Goal: Entertainment & Leisure: Consume media (video, audio)

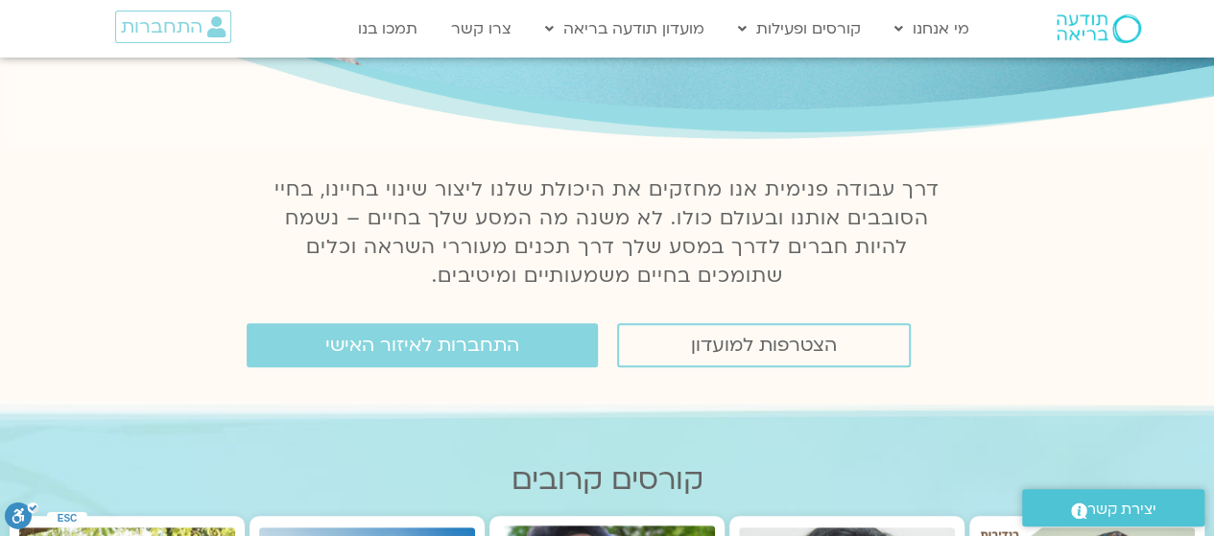
scroll to position [177, 0]
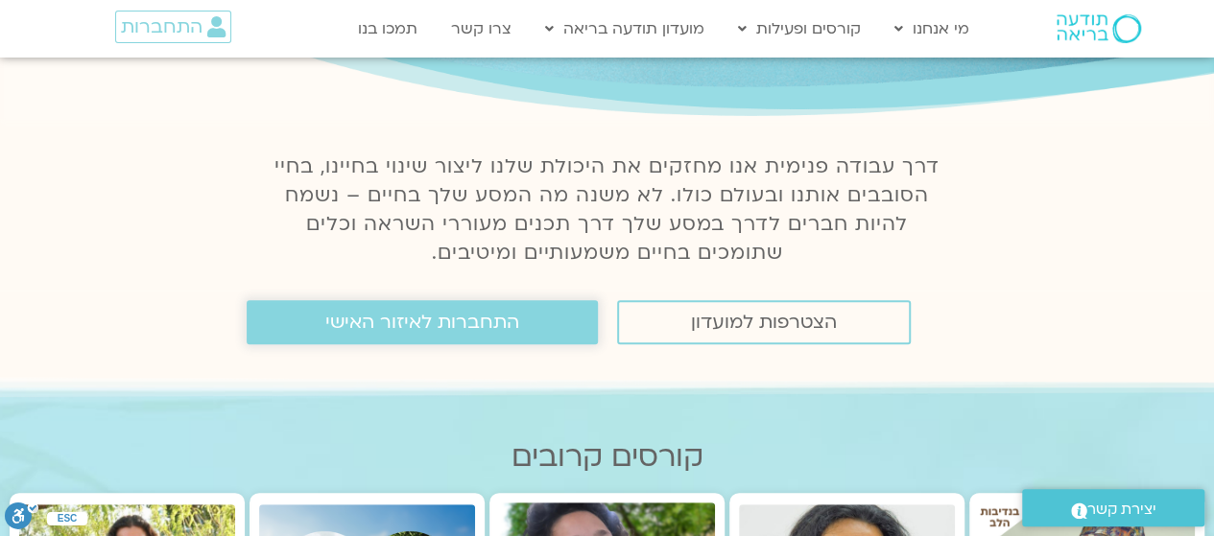
click at [416, 321] on span "התחברות לאיזור האישי" at bounding box center [422, 322] width 194 height 21
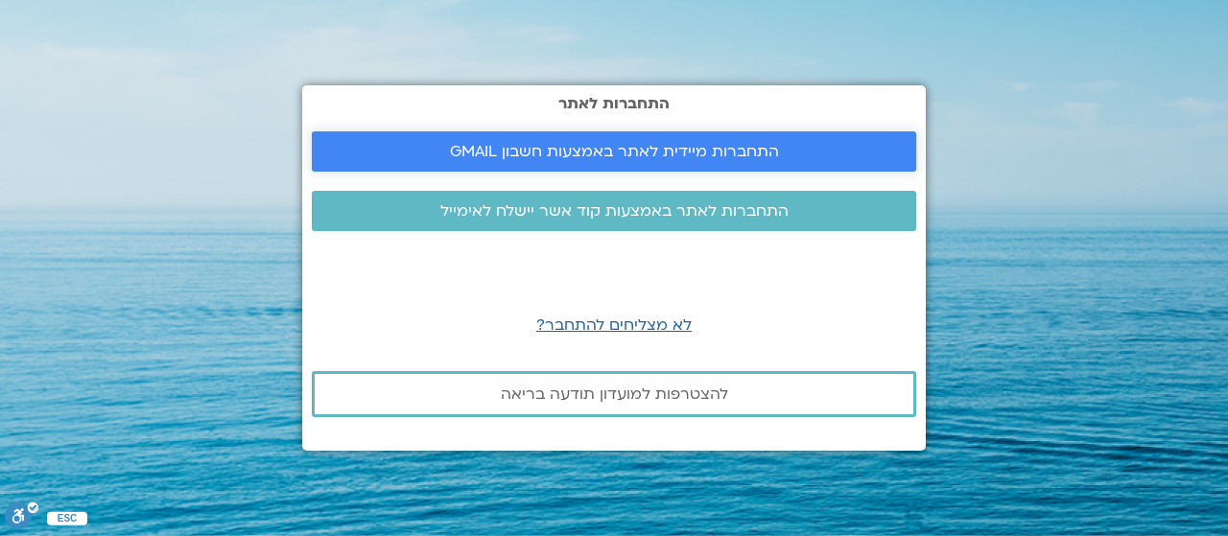
click at [730, 153] on span "התחברות מיידית לאתר באמצעות חשבון GMAIL" at bounding box center [614, 151] width 329 height 17
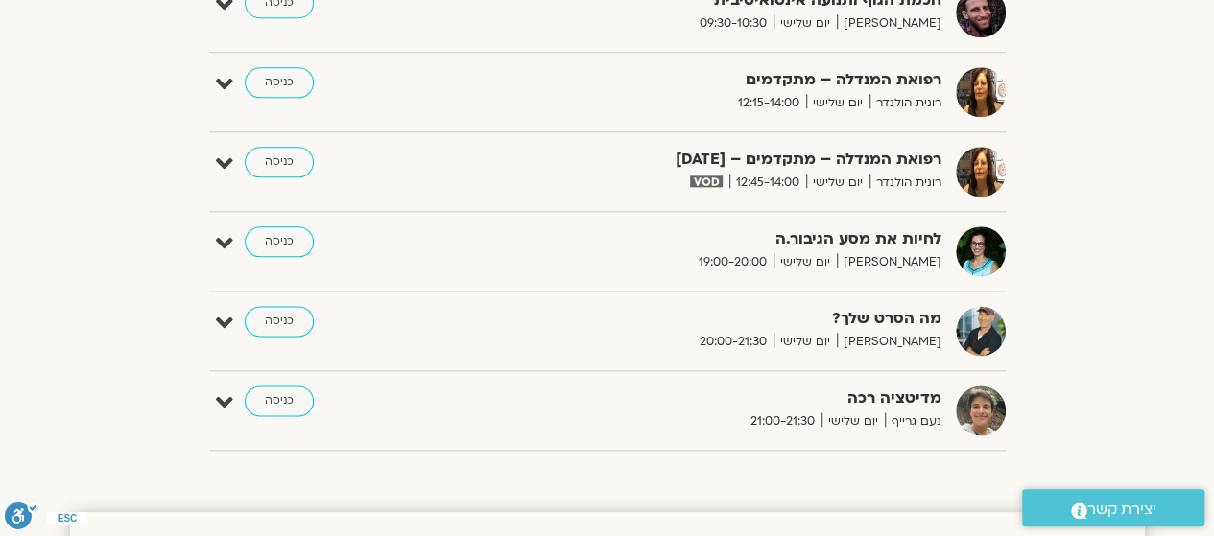
scroll to position [1102, 0]
click at [224, 318] on icon at bounding box center [224, 322] width 17 height 27
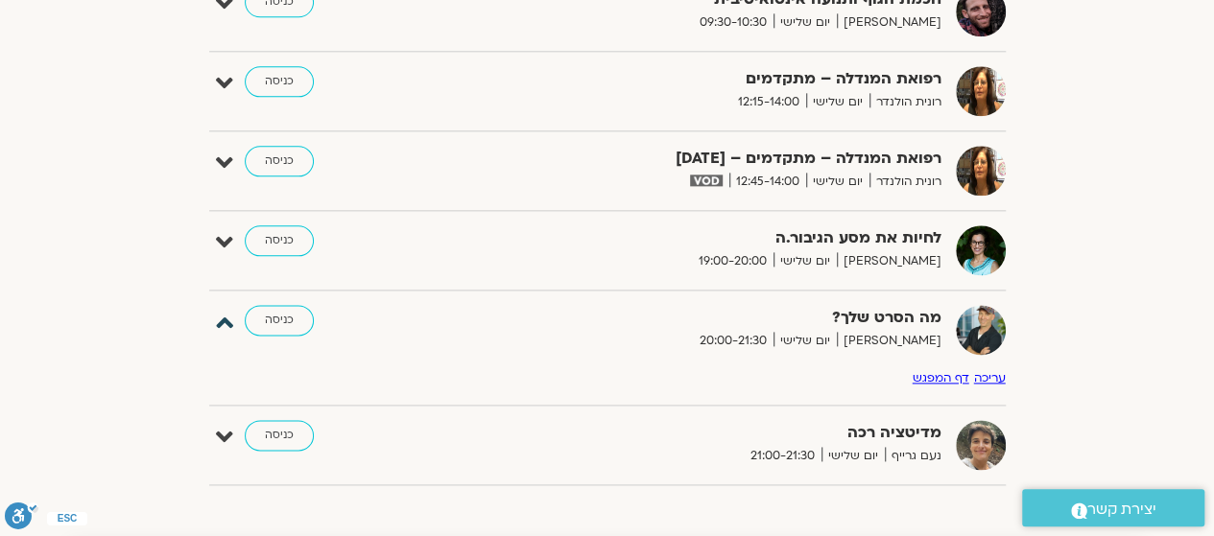
click at [224, 318] on icon at bounding box center [224, 322] width 17 height 27
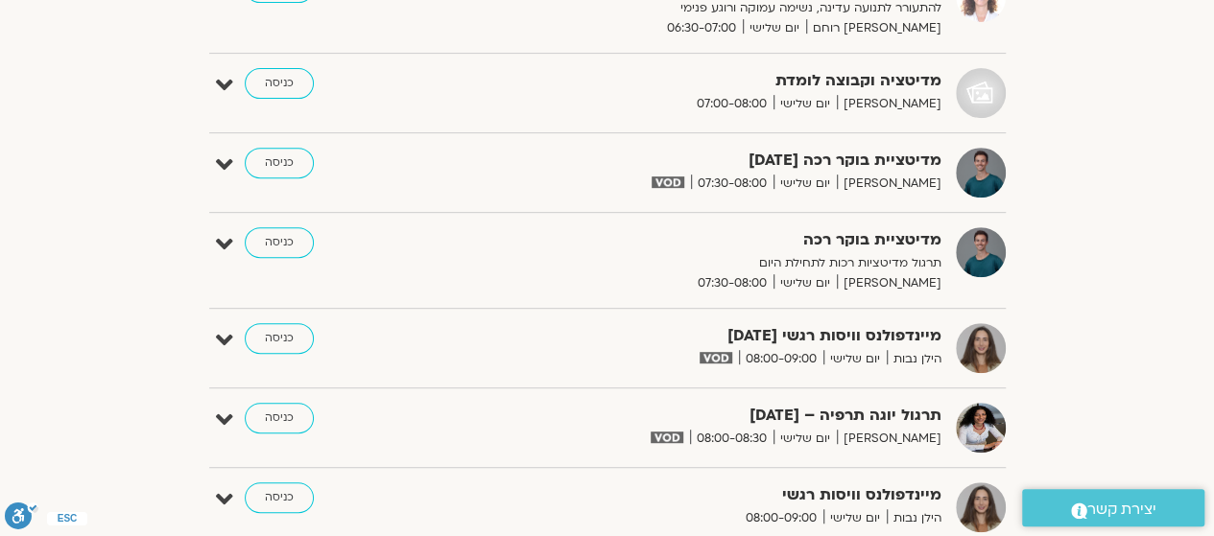
scroll to position [0, 0]
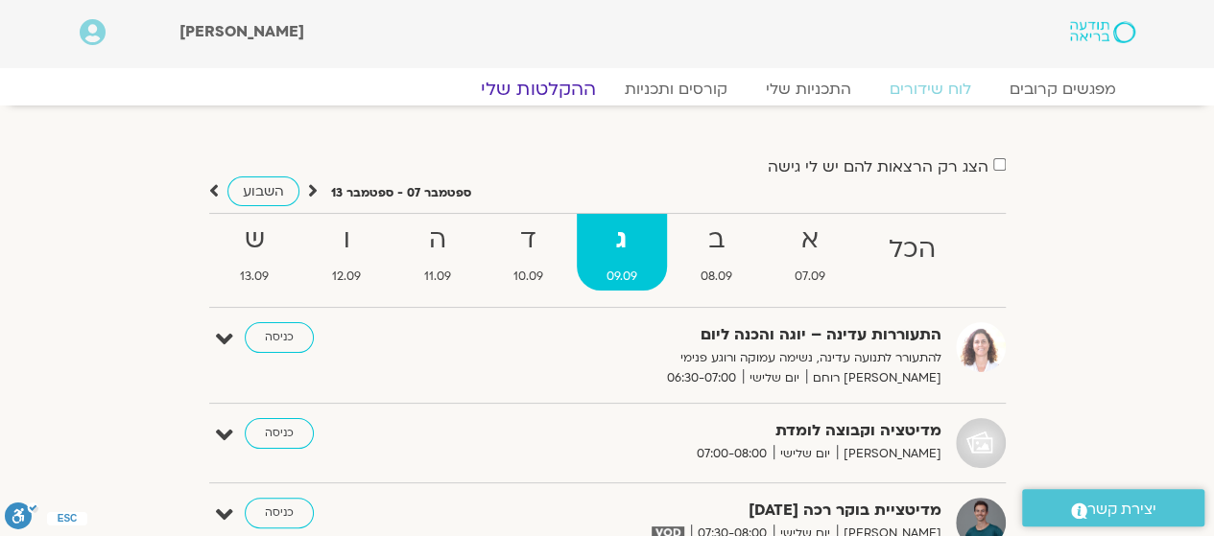
click at [558, 89] on link "ההקלטות שלי" at bounding box center [538, 89] width 161 height 23
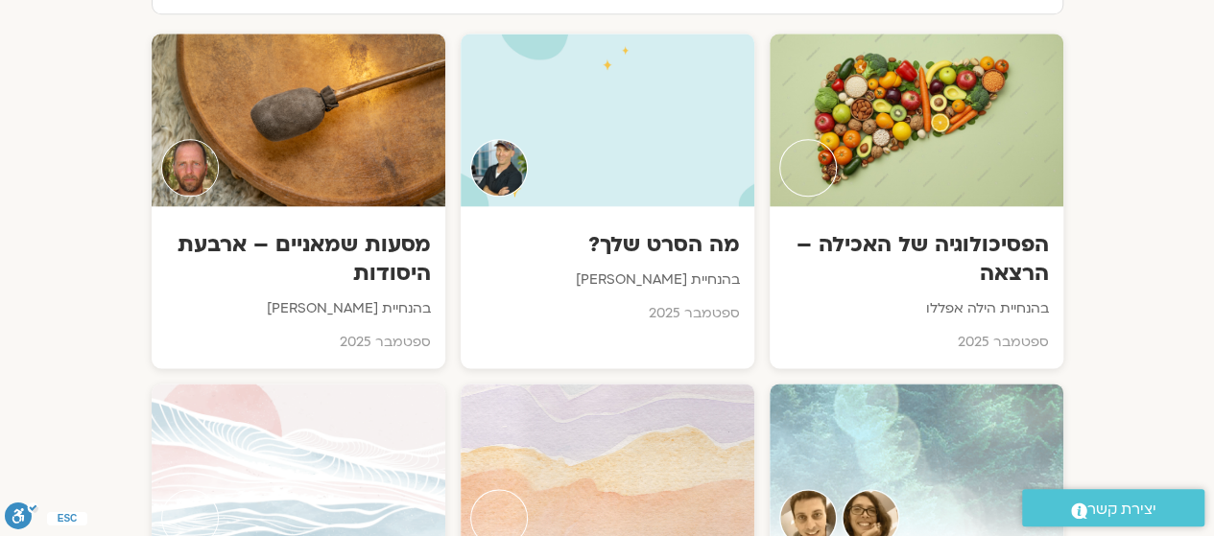
scroll to position [1047, 0]
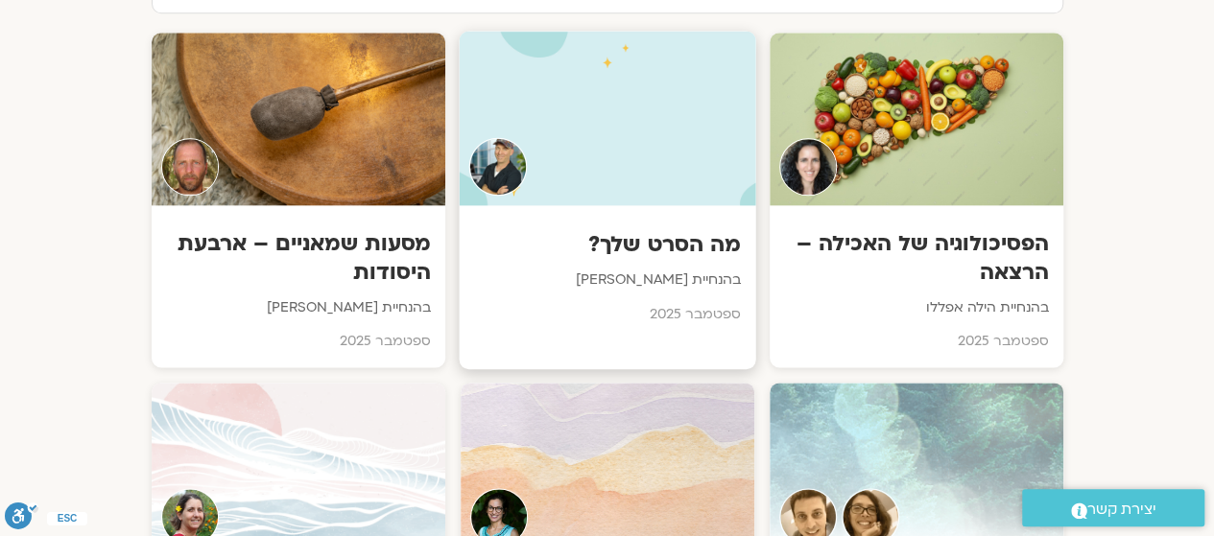
click at [656, 159] on div at bounding box center [607, 118] width 297 height 175
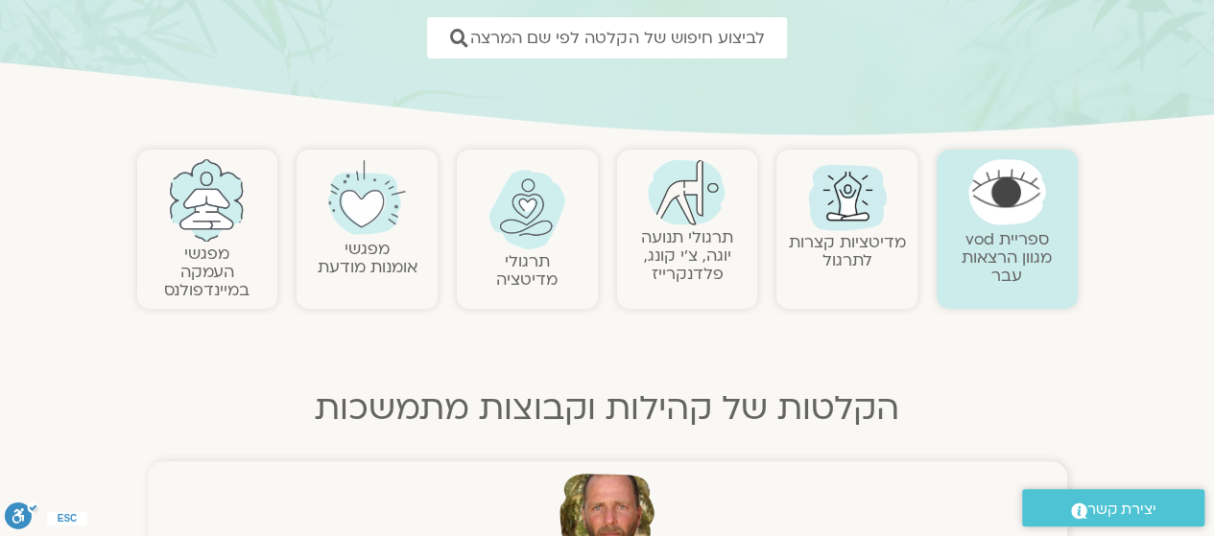
scroll to position [292, 0]
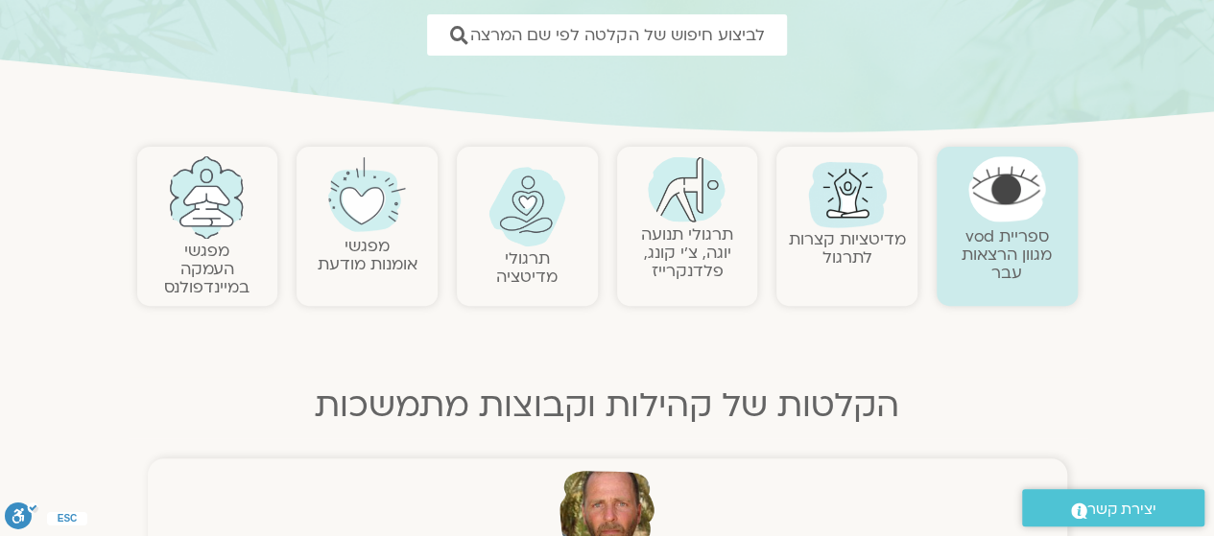
click at [524, 250] on link "תרגולי מדיטציה" at bounding box center [526, 268] width 61 height 40
click at [835, 246] on link "מדיטציות קצרות לתרגול" at bounding box center [847, 248] width 117 height 40
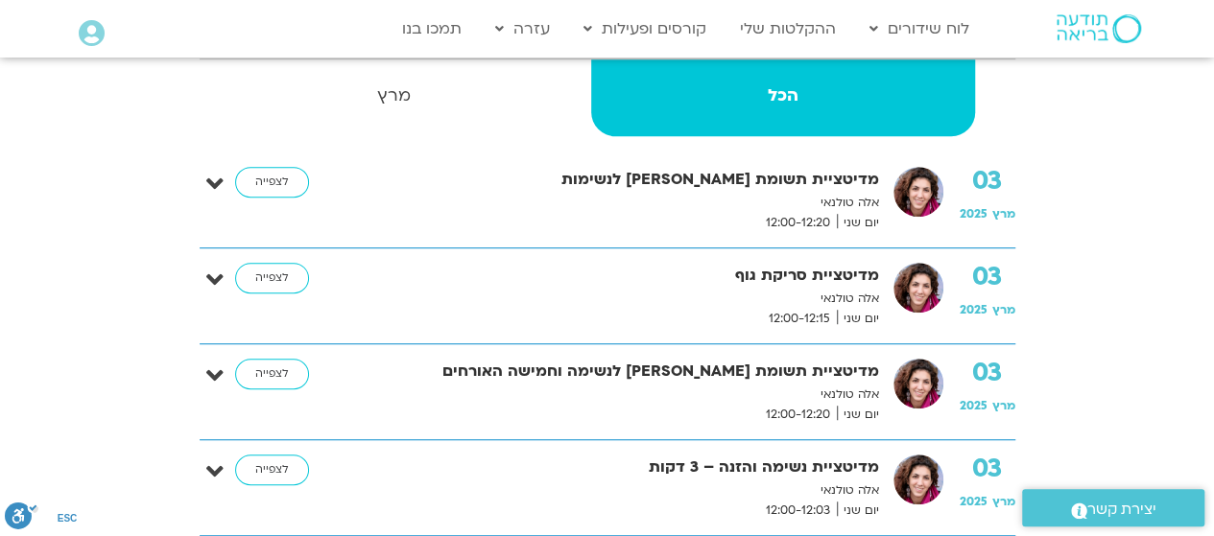
scroll to position [484, 0]
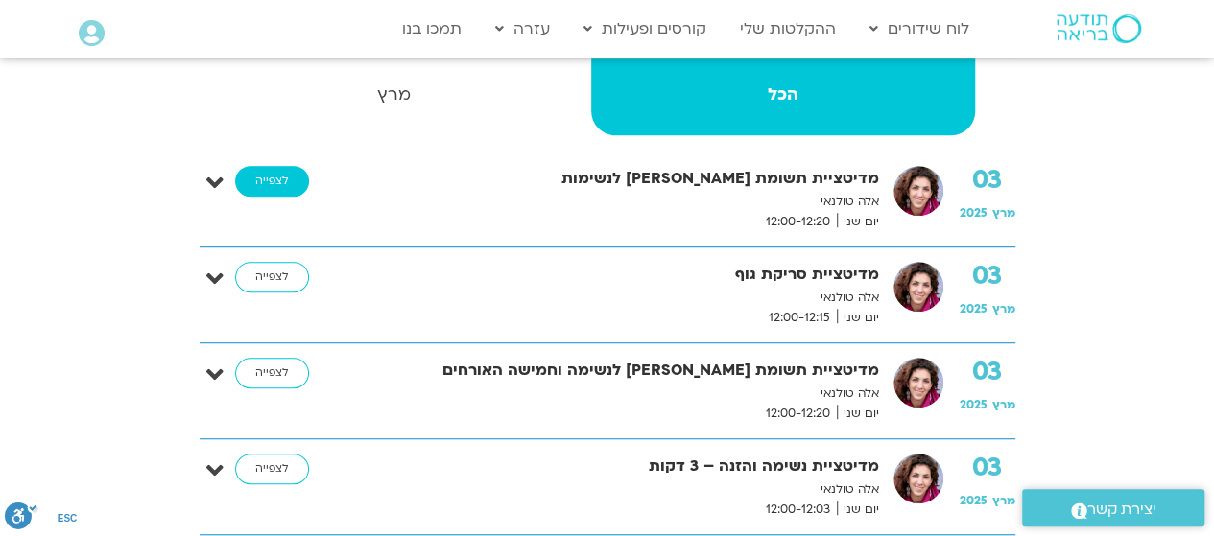
click at [275, 177] on link "לצפייה" at bounding box center [272, 181] width 74 height 31
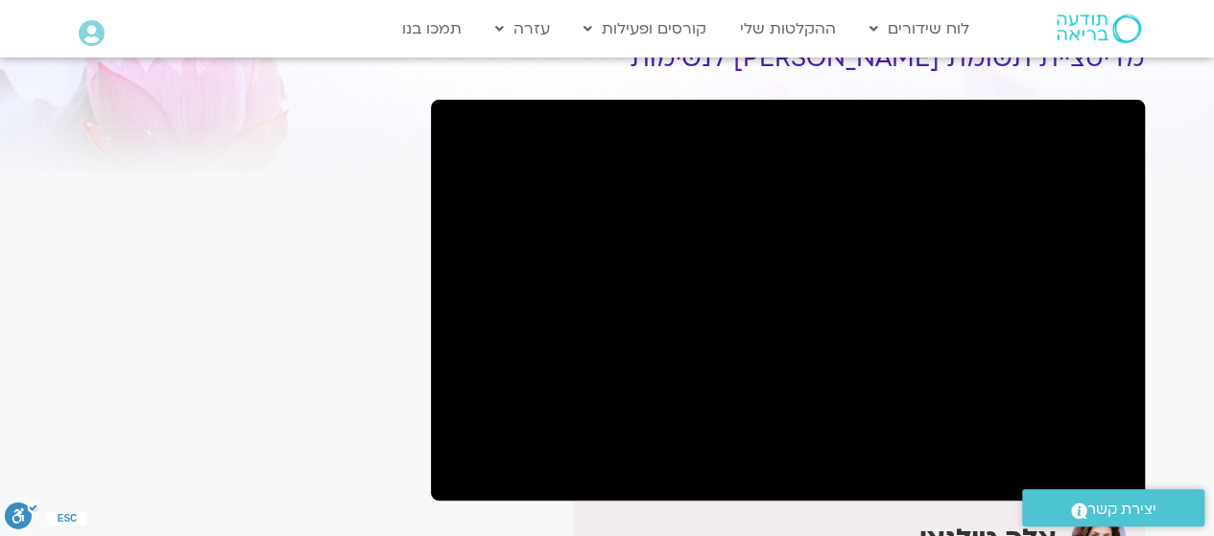
scroll to position [98, 0]
